Goal: Navigation & Orientation: Find specific page/section

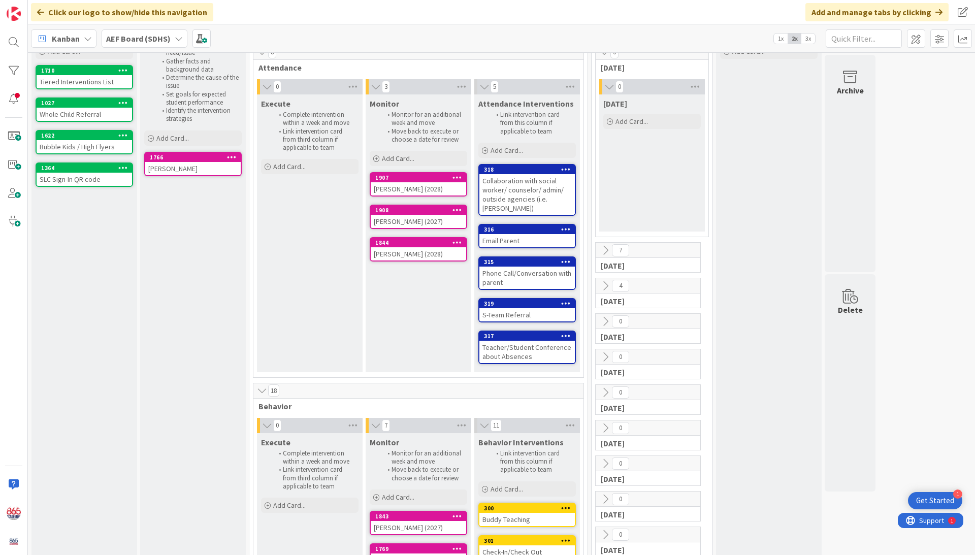
scroll to position [38, 0]
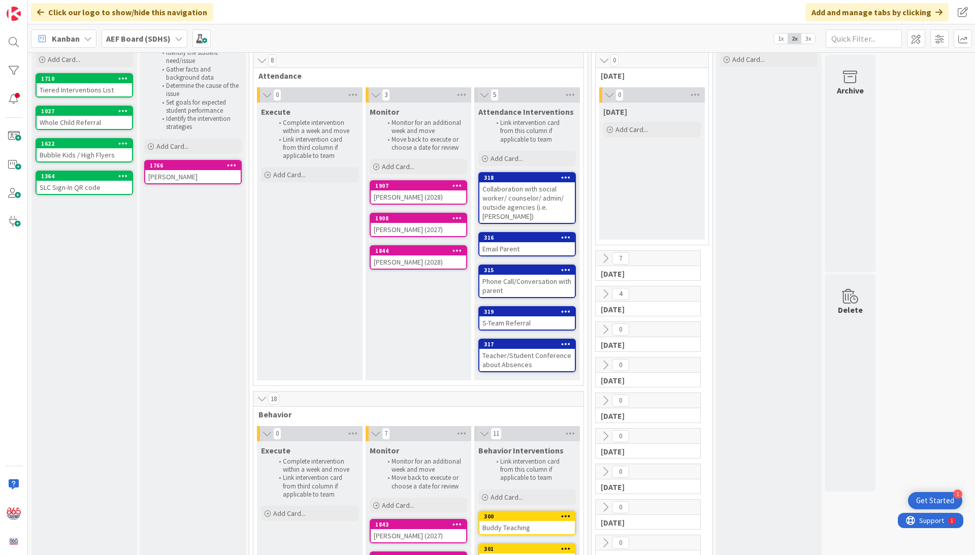
click at [609, 368] on icon at bounding box center [605, 365] width 11 height 11
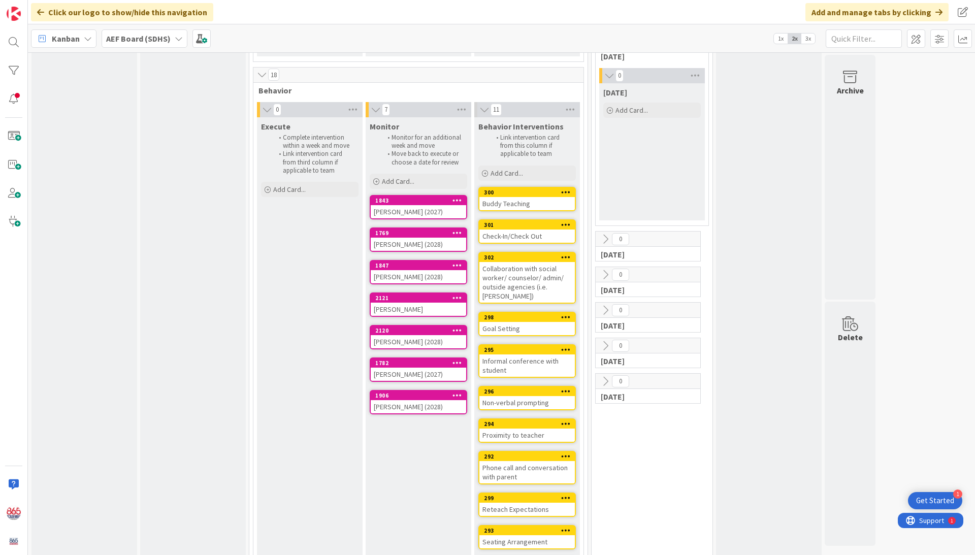
scroll to position [367, 0]
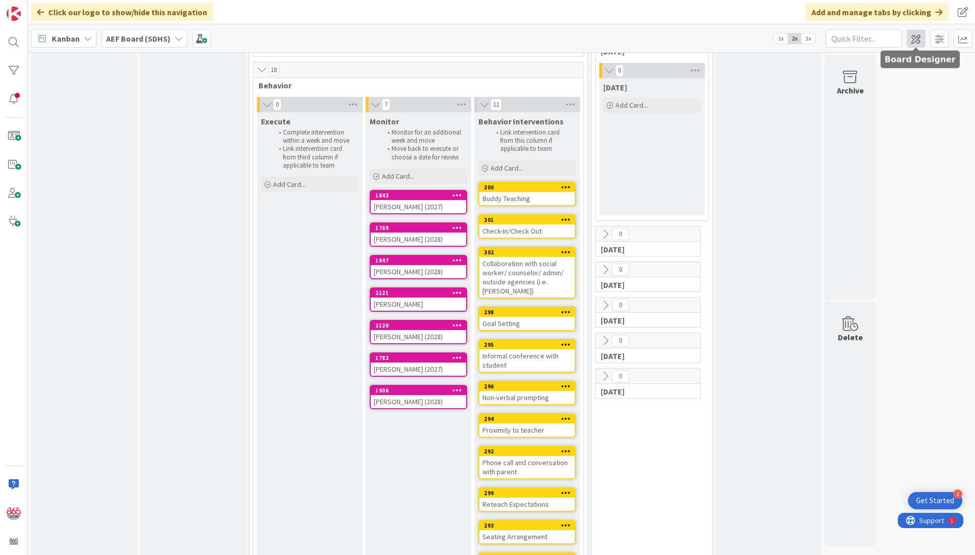
click at [804, 37] on span at bounding box center [916, 38] width 18 height 18
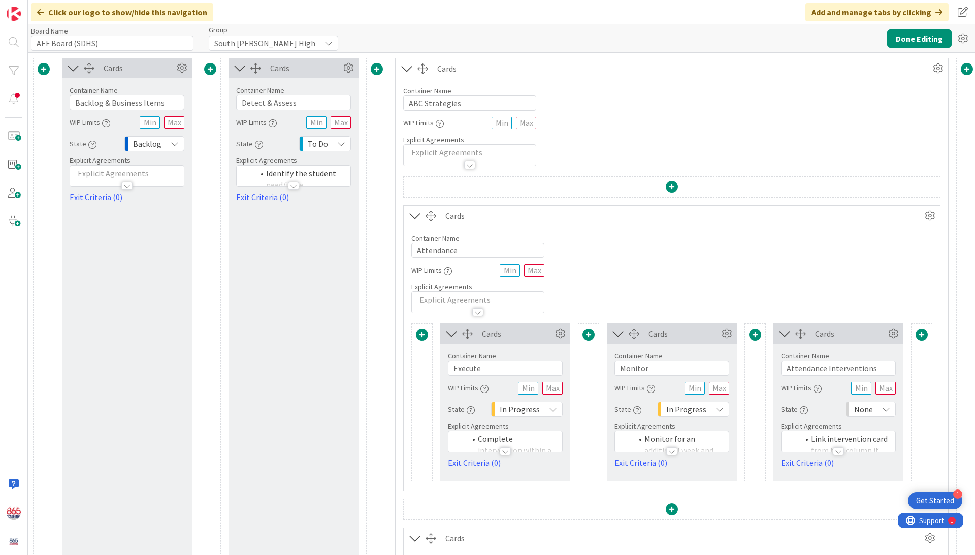
type input "AEF Board (SDHS)"
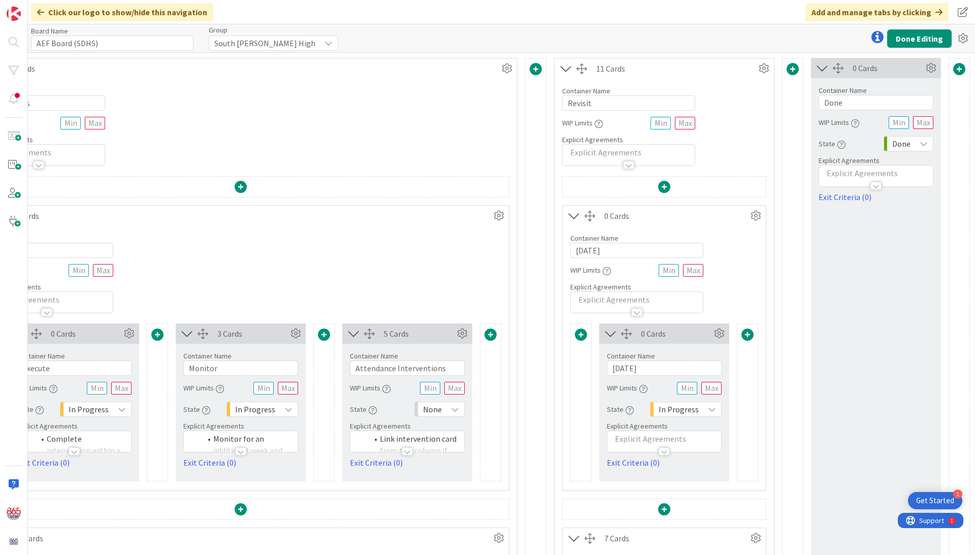
scroll to position [0, 433]
click at [560, 69] on icon at bounding box center [566, 68] width 17 height 13
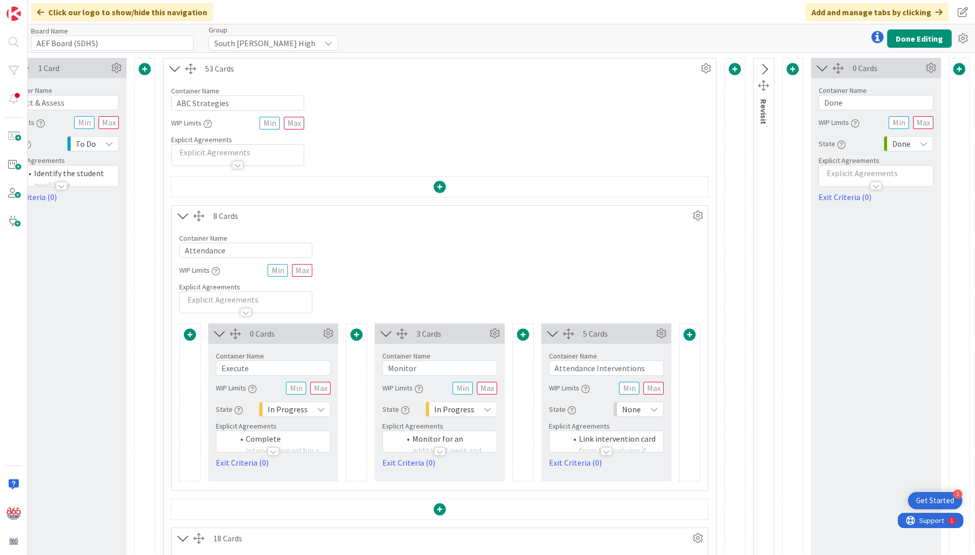
scroll to position [0, 233]
click at [760, 71] on icon at bounding box center [764, 69] width 17 height 13
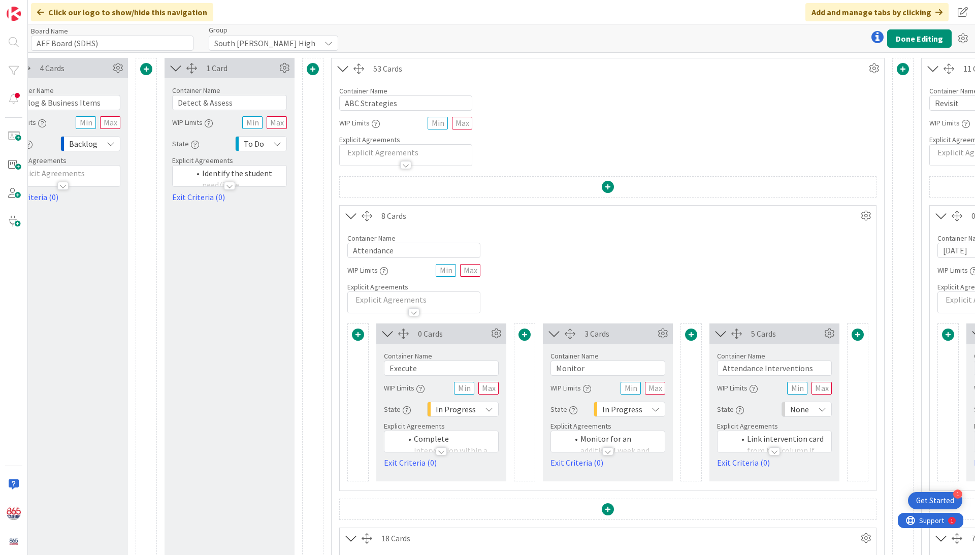
scroll to position [0, 61]
click at [246, 104] on input "Detect & Assess" at bounding box center [232, 102] width 115 height 15
click at [231, 183] on div at bounding box center [231, 186] width 11 height 8
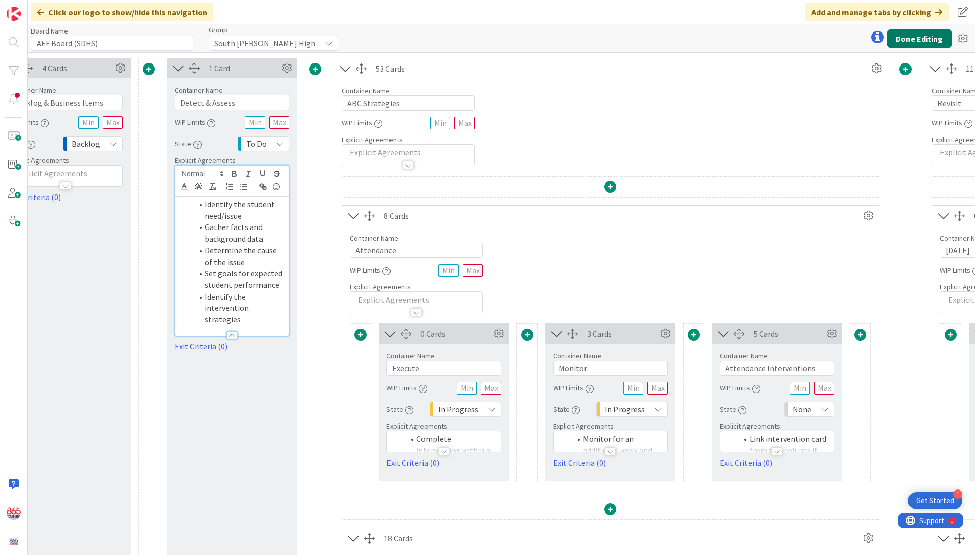
click at [804, 41] on button "Done Editing" at bounding box center [919, 38] width 64 height 18
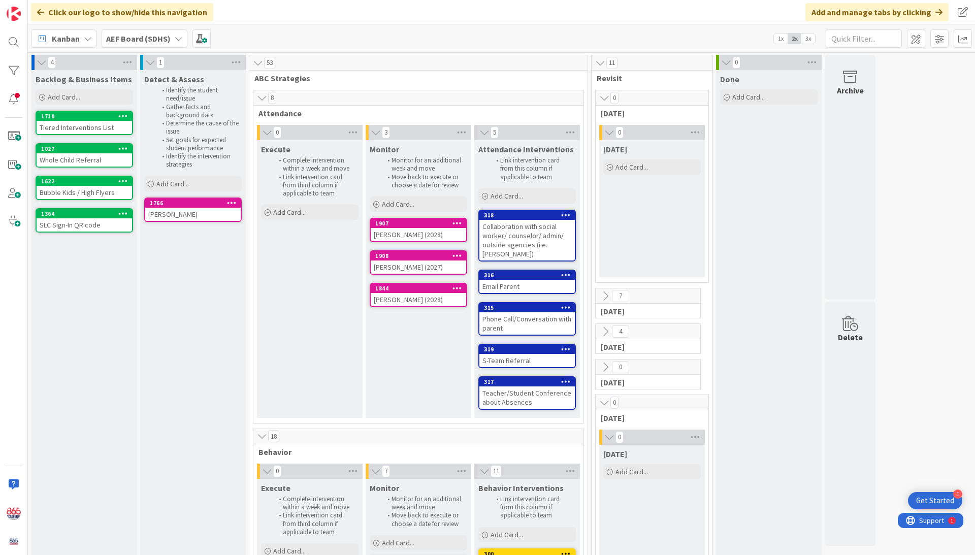
click at [178, 38] on icon at bounding box center [179, 39] width 8 height 8
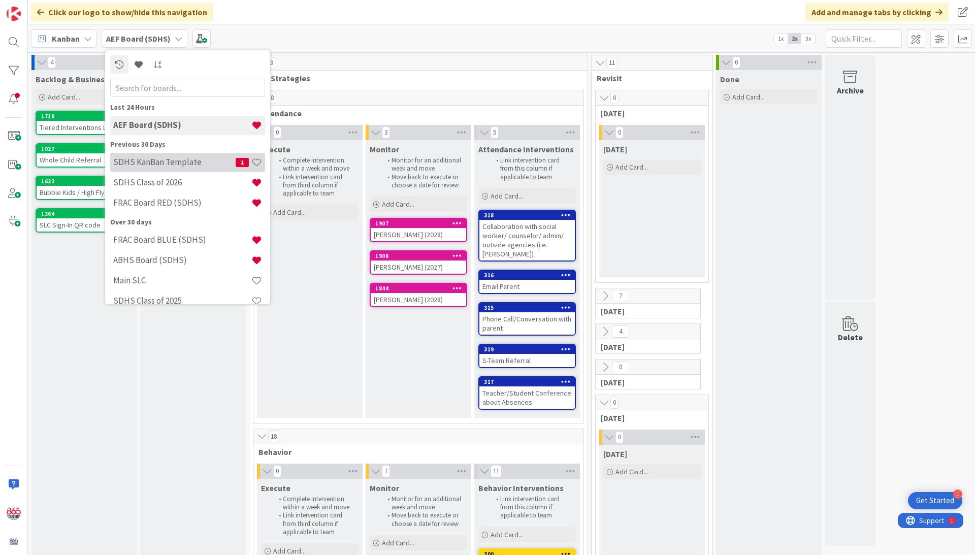
click at [155, 166] on h4 "SDHS KanBan Template" at bounding box center [174, 162] width 122 height 10
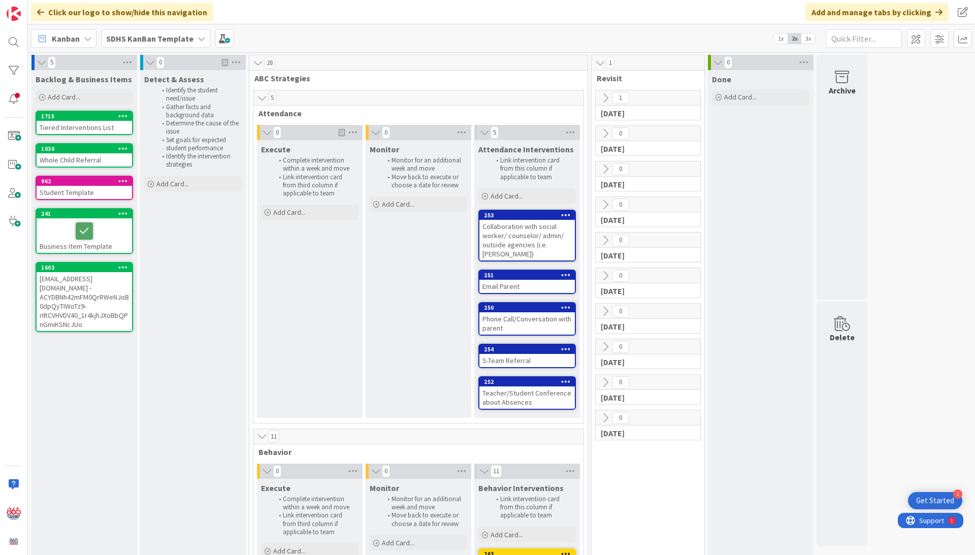
click at [200, 35] on icon at bounding box center [202, 39] width 8 height 8
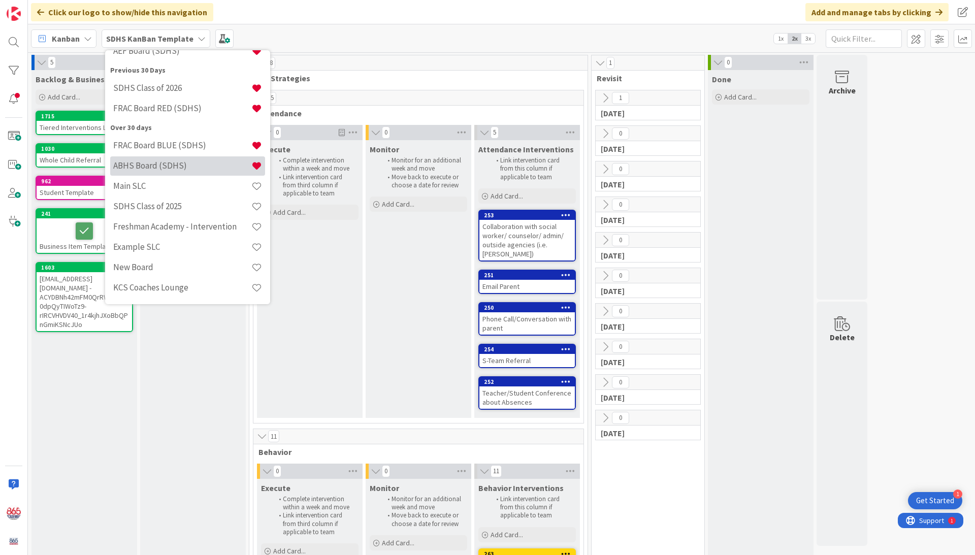
scroll to position [105, 0]
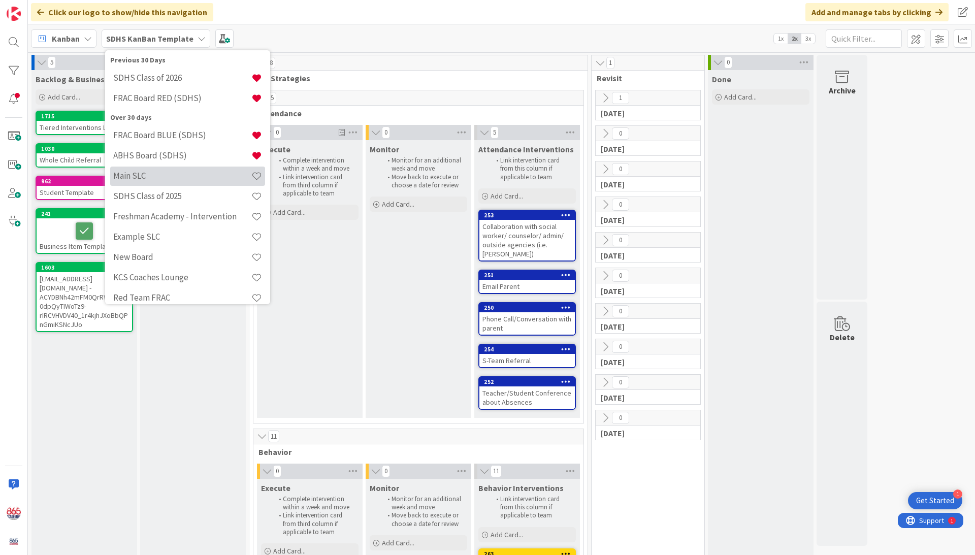
click at [136, 173] on h4 "Main SLC" at bounding box center [182, 176] width 138 height 10
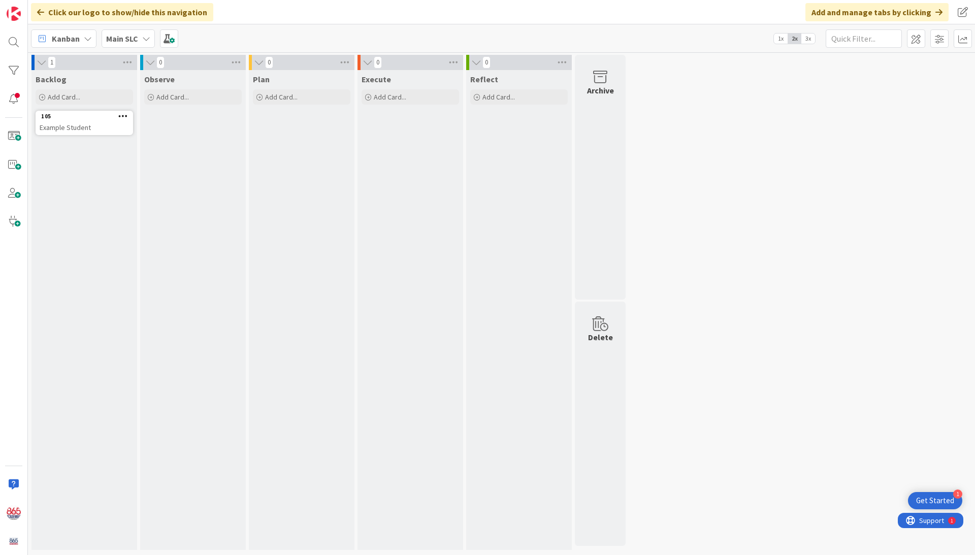
click at [145, 39] on icon at bounding box center [146, 39] width 8 height 8
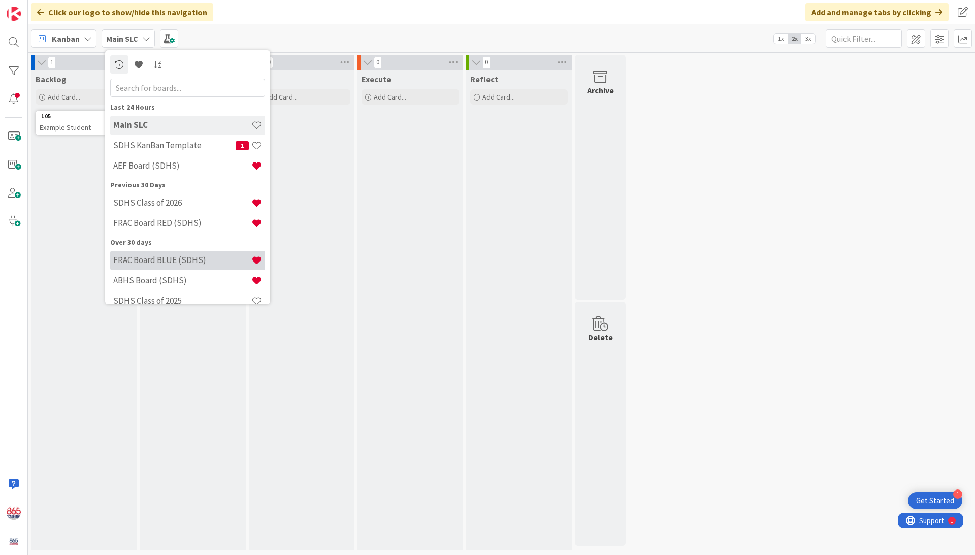
click at [145, 267] on div "FRAC Board BLUE (SDHS)" at bounding box center [187, 260] width 155 height 19
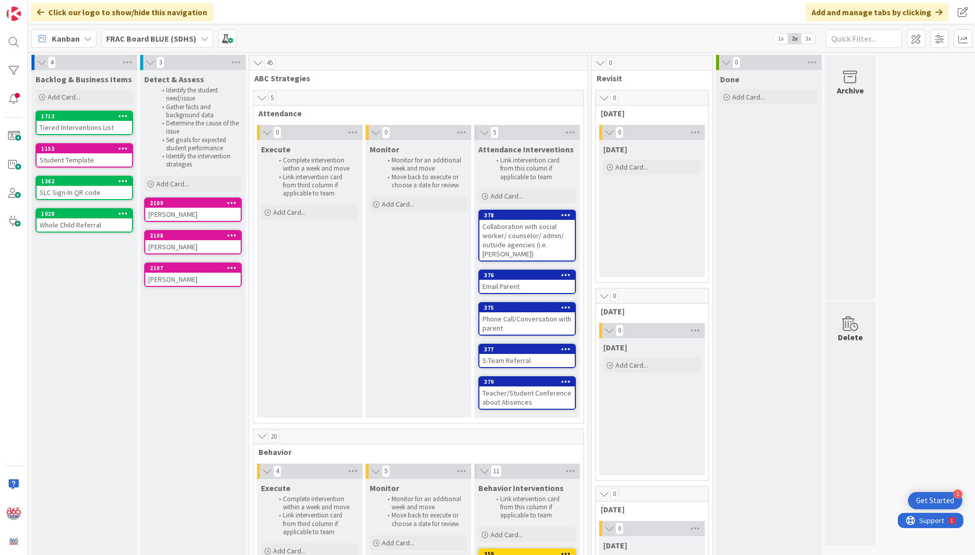
click at [232, 201] on icon at bounding box center [232, 202] width 10 height 7
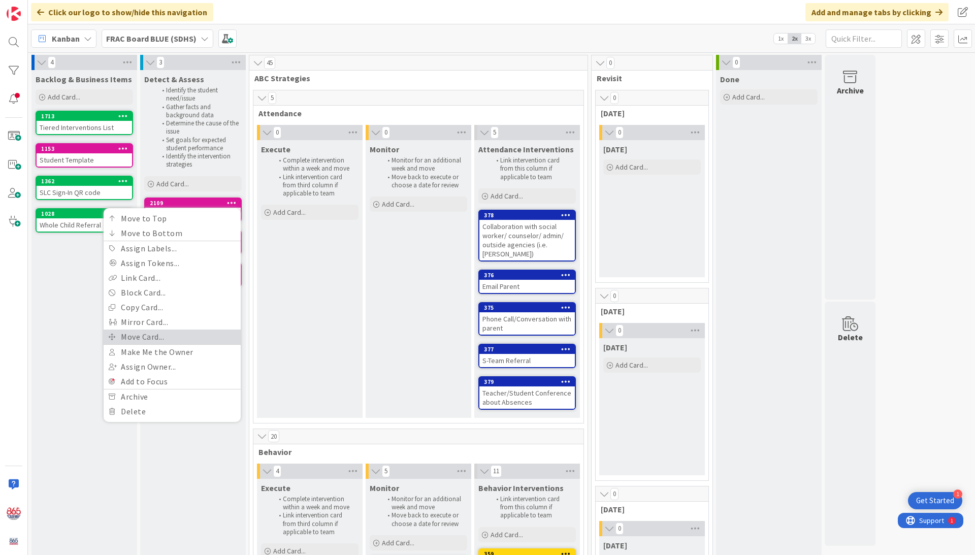
click at [149, 331] on link "Move Card..." at bounding box center [172, 337] width 137 height 15
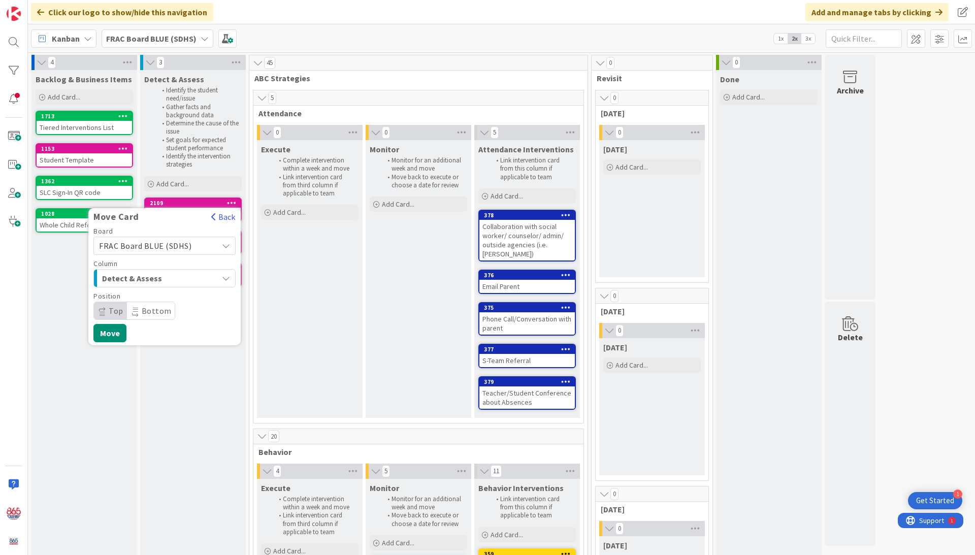
click at [230, 244] on div "FRAC Board BLUE (SDHS)" at bounding box center [164, 246] width 142 height 18
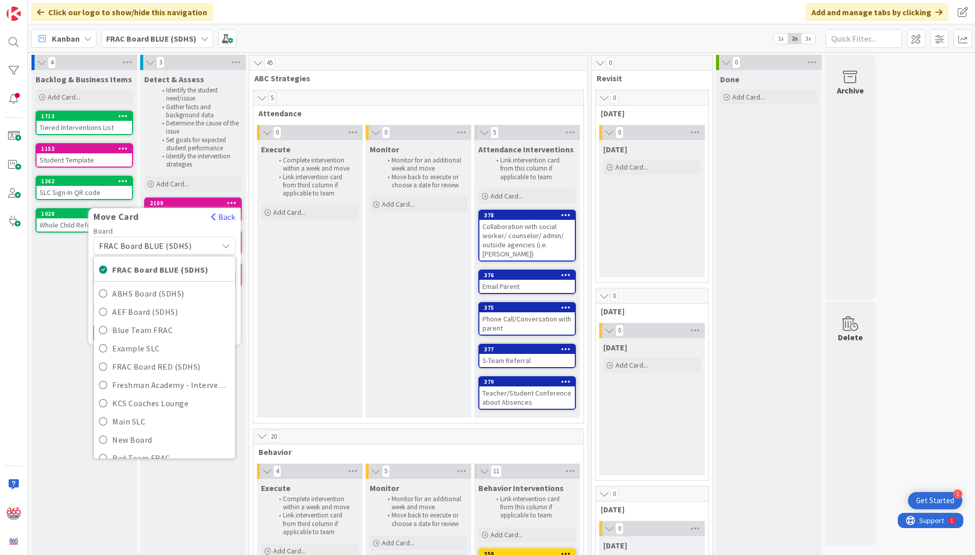
click at [297, 282] on div "Execute Complete intervention within a week and move Link intervention card fro…" at bounding box center [310, 279] width 106 height 278
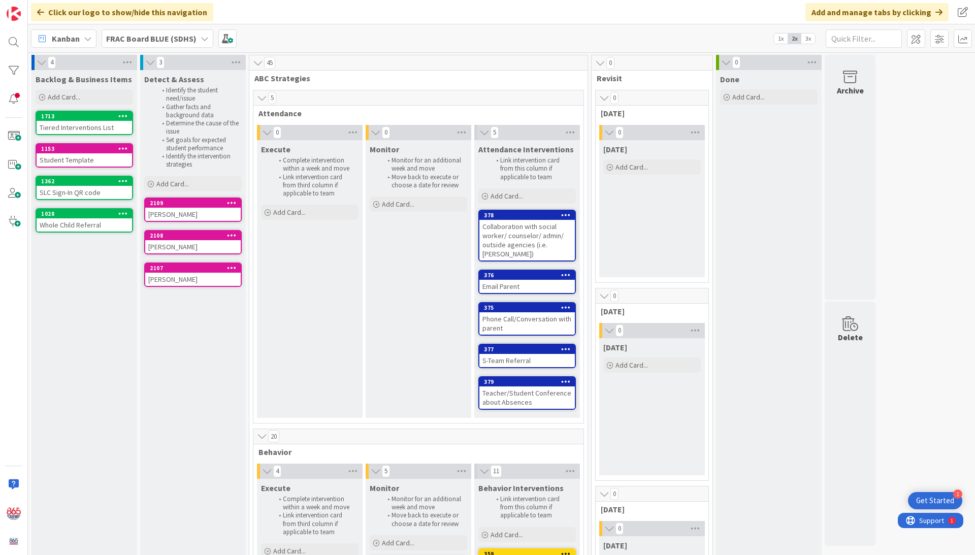
click at [231, 269] on icon at bounding box center [232, 267] width 10 height 7
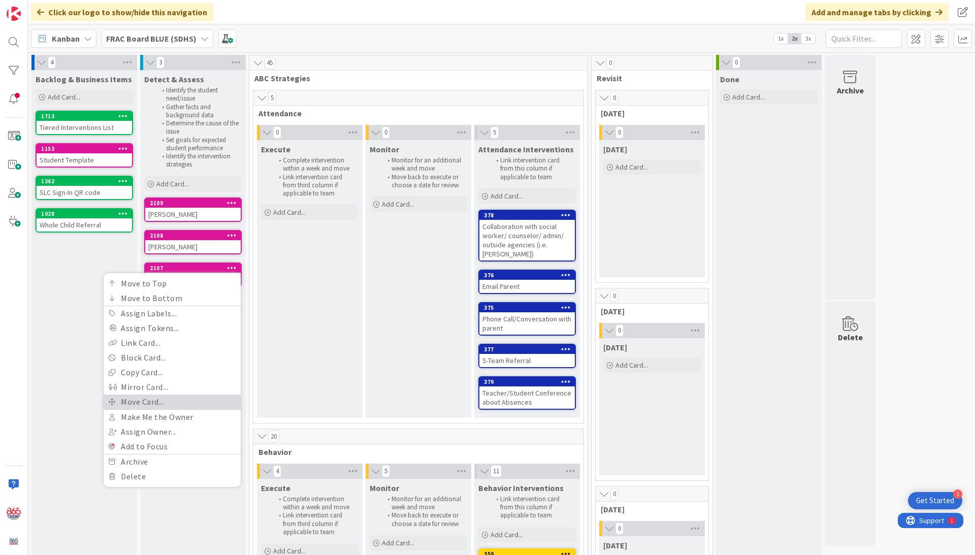
click at [138, 395] on link "Move Card..." at bounding box center [172, 402] width 137 height 15
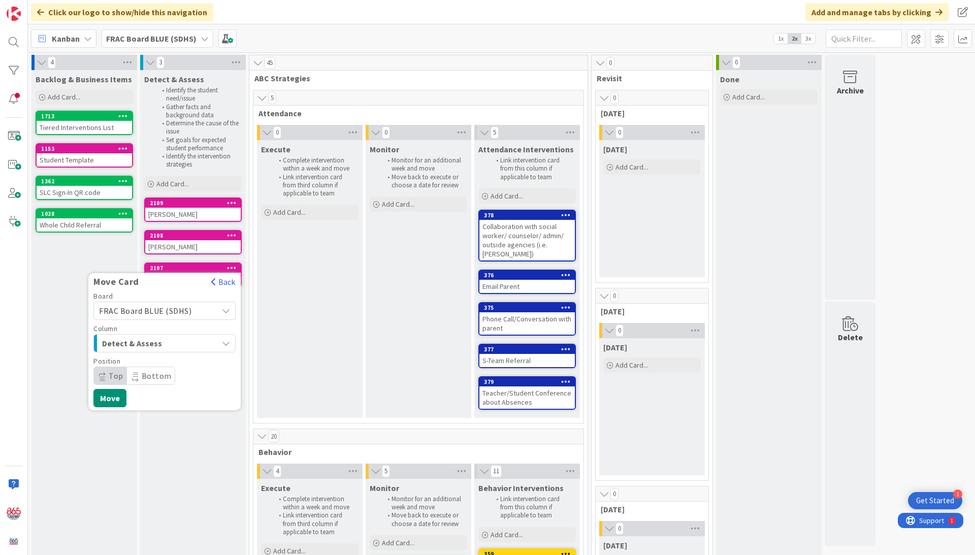
click at [227, 340] on icon "button" at bounding box center [226, 343] width 8 height 8
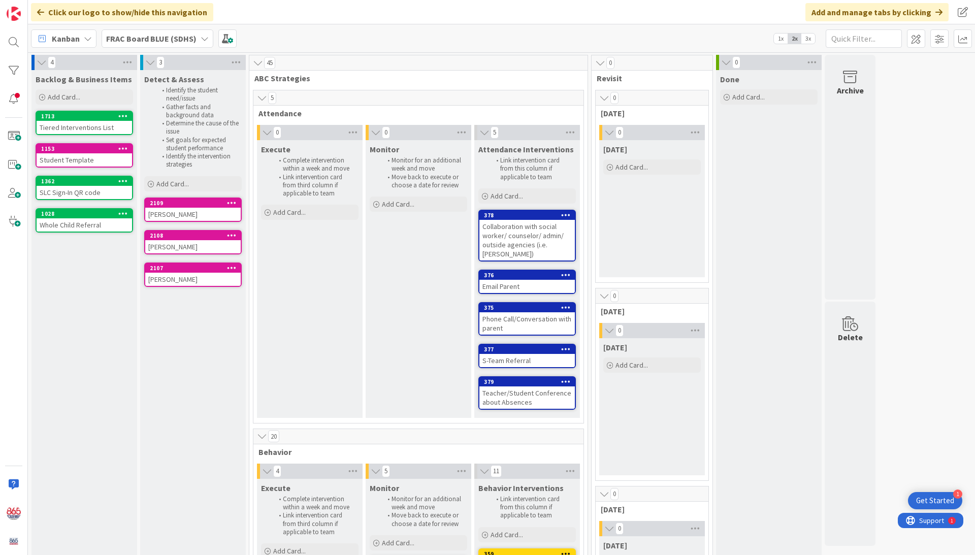
click at [60, 190] on div "SLC Sign-In QR code" at bounding box center [84, 192] width 95 height 13
click at [60, 190] on div "4 Backlog & Business Items Add Card... 1713 Tiered Interventions List 1153 Stud…" at bounding box center [501, 303] width 947 height 503
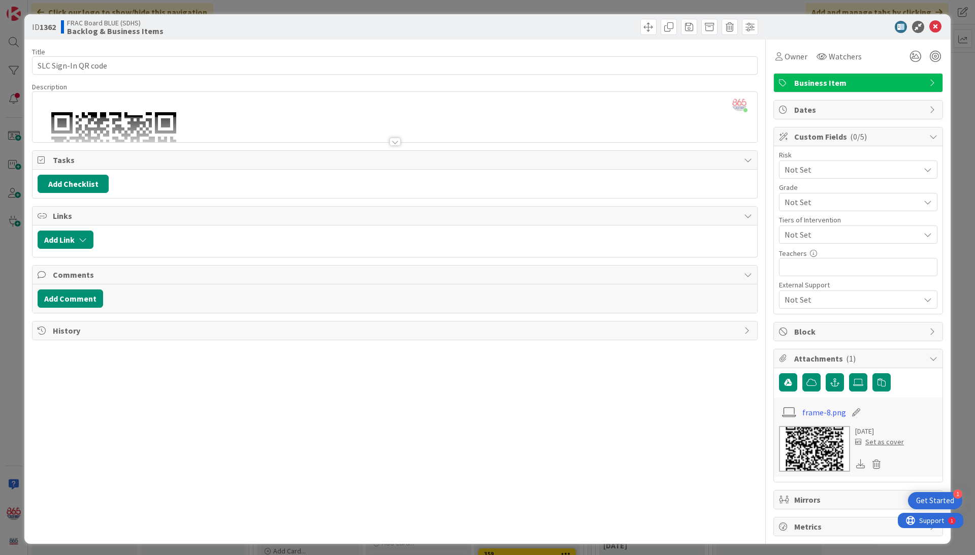
click at [394, 145] on div at bounding box center [394, 142] width 11 height 8
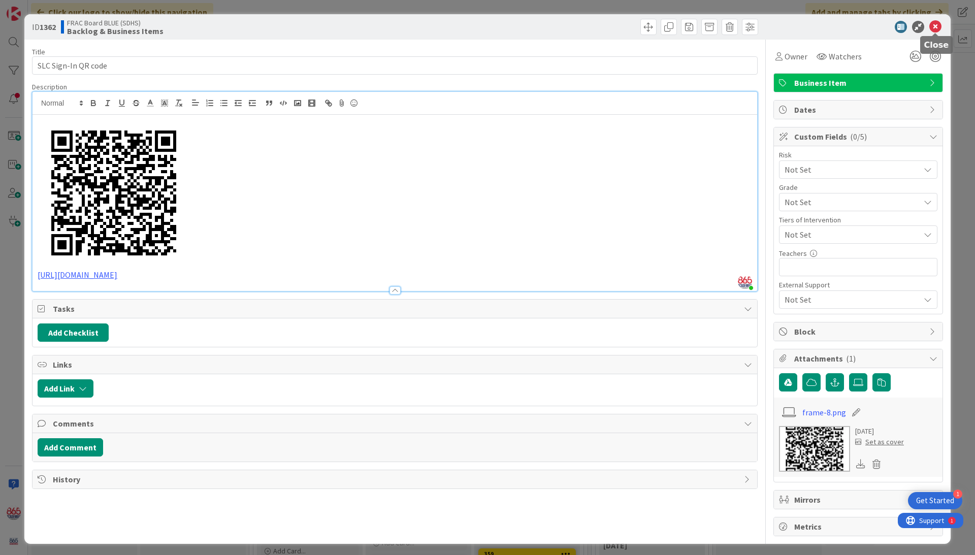
click at [804, 23] on icon at bounding box center [935, 27] width 12 height 12
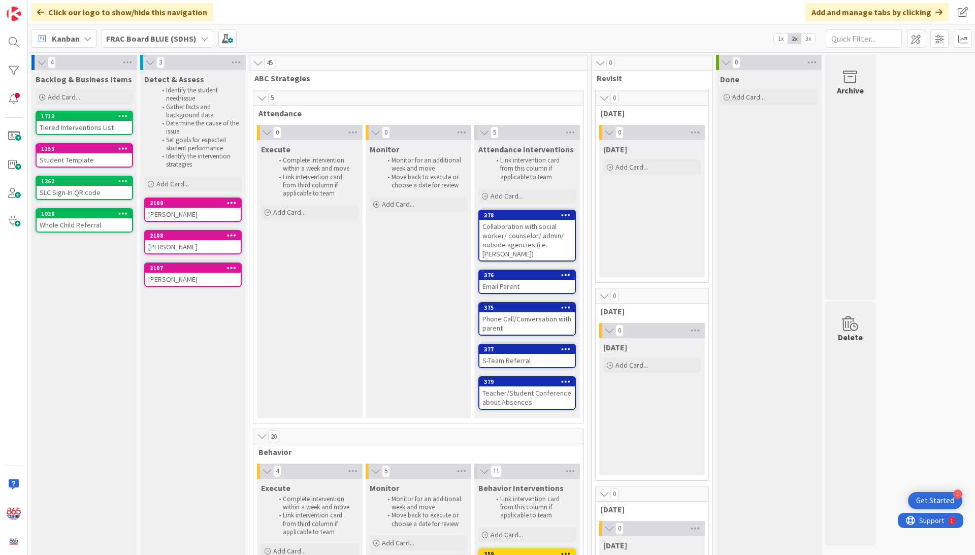
click at [75, 224] on div "Whole Child Referral" at bounding box center [84, 224] width 95 height 13
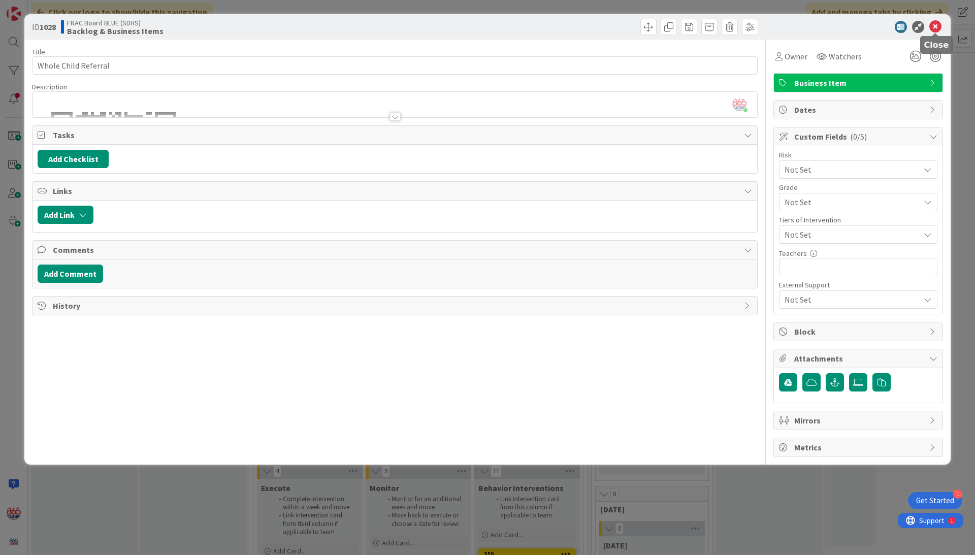
click at [804, 25] on icon at bounding box center [935, 27] width 12 height 12
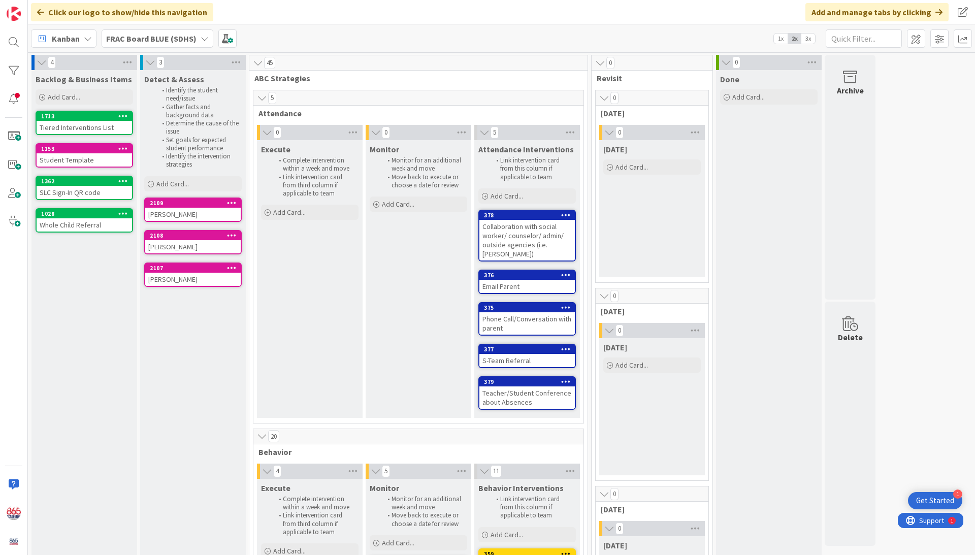
click at [84, 126] on div "Tiered Interventions List" at bounding box center [84, 127] width 95 height 13
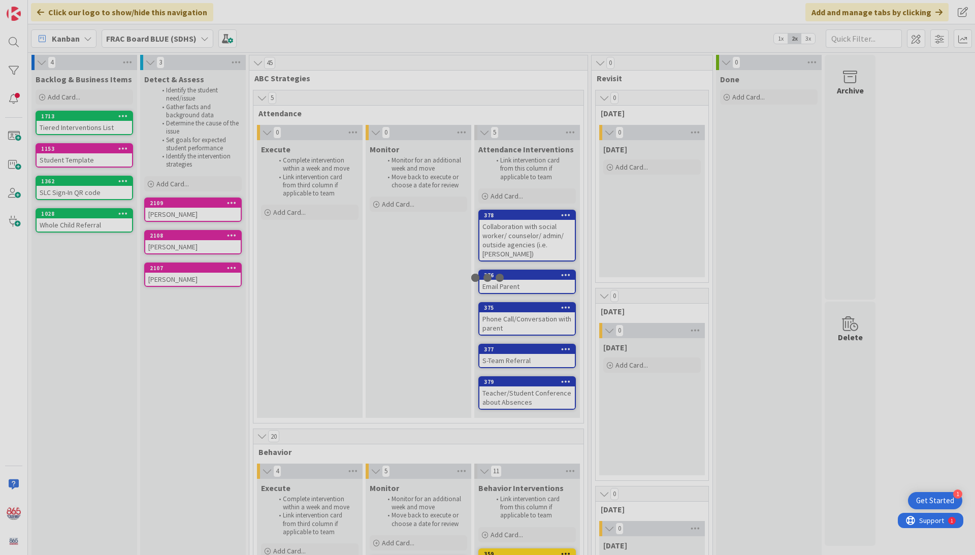
click at [84, 126] on div "4 Backlog & Business Items Add Card... 1713 Tiered Interventions List 1153 Stud…" at bounding box center [501, 303] width 947 height 503
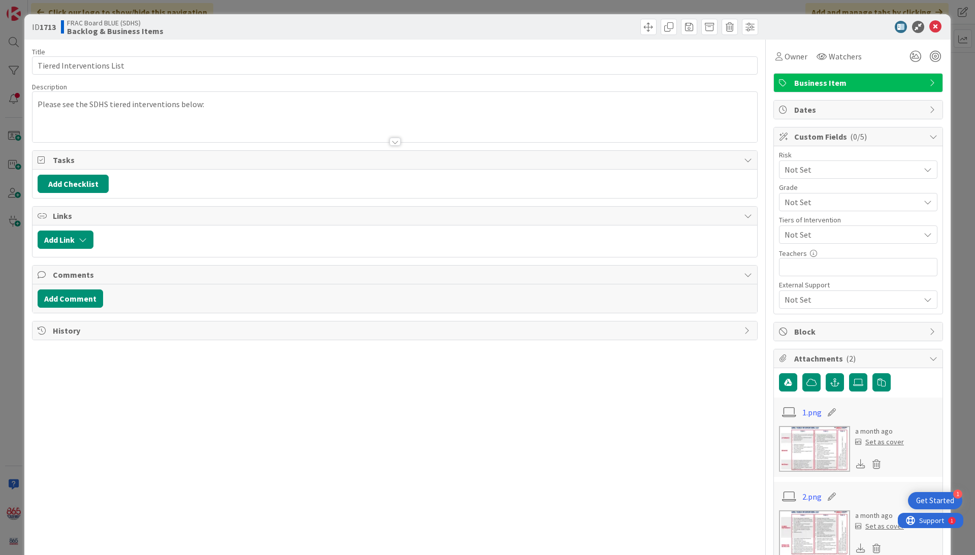
click at [397, 143] on div at bounding box center [394, 142] width 11 height 8
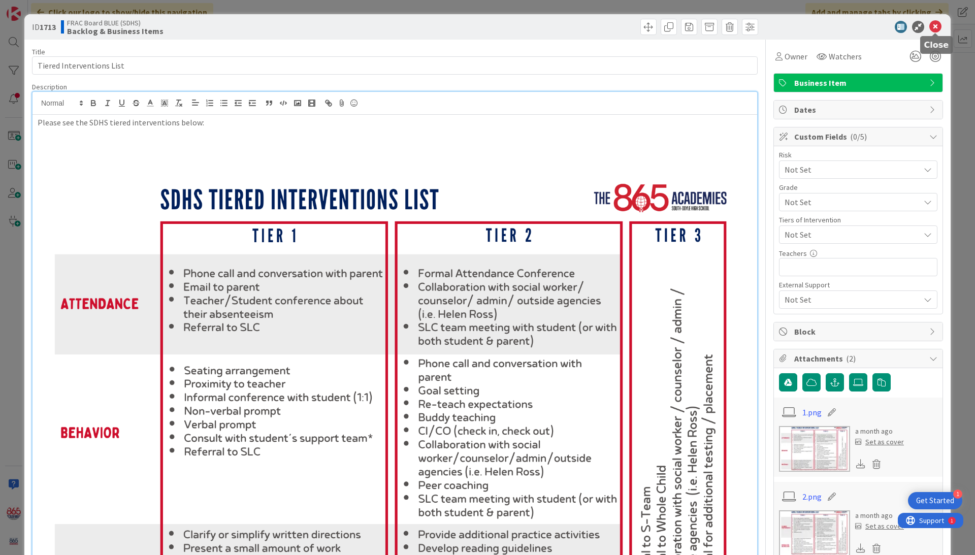
click at [804, 25] on icon at bounding box center [935, 27] width 12 height 12
click at [804, 23] on icon at bounding box center [935, 27] width 12 height 12
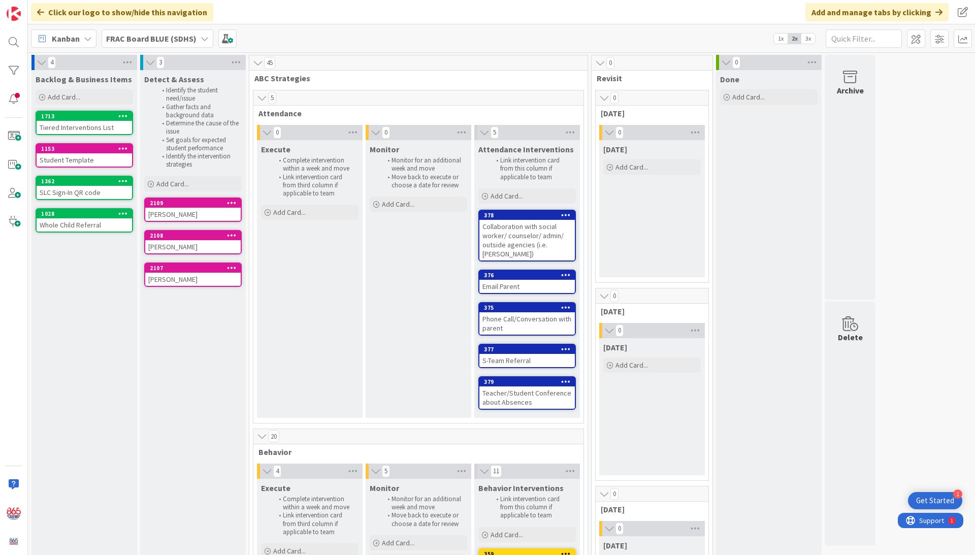
click at [67, 153] on div "Student Template" at bounding box center [84, 159] width 95 height 13
click at [67, 153] on div "4 Backlog & Business Items Add Card... 1713 Tiered Interventions List 1153 Stud…" at bounding box center [501, 303] width 947 height 503
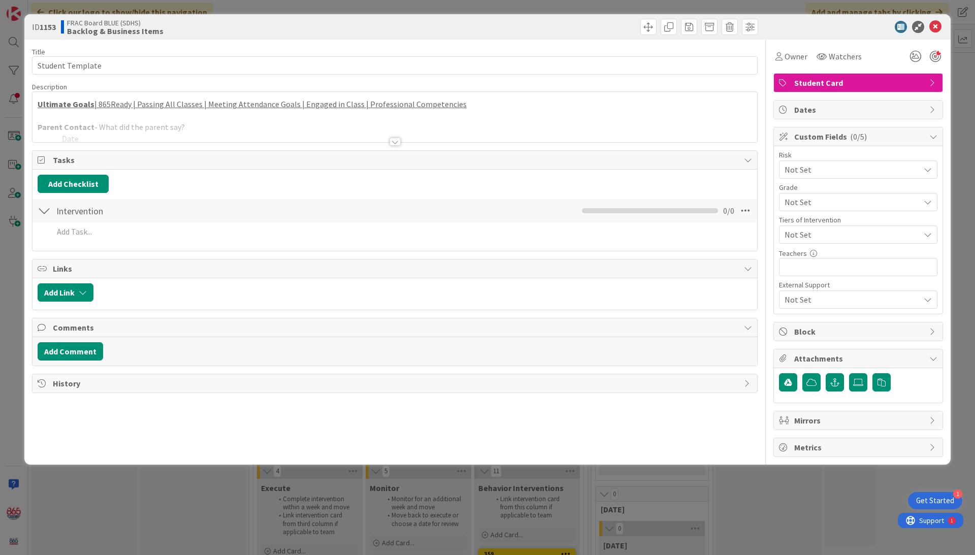
click at [393, 143] on div at bounding box center [394, 142] width 11 height 8
